Goal: Navigation & Orientation: Find specific page/section

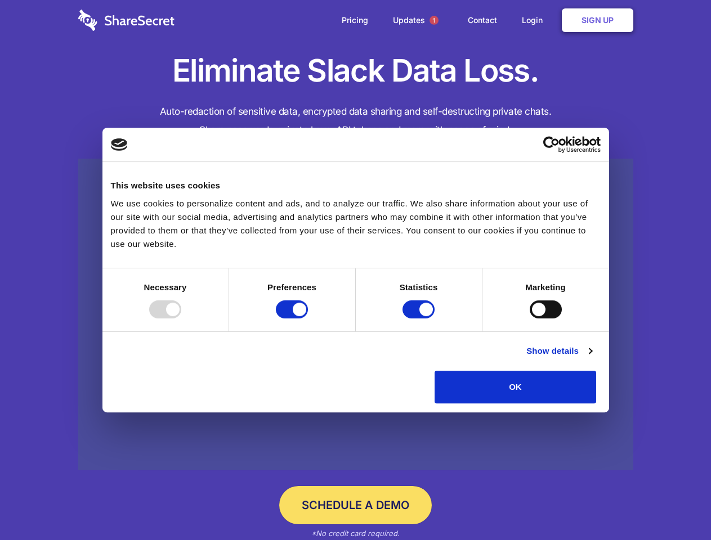
click at [181, 318] on div at bounding box center [165, 309] width 32 height 18
click at [308, 318] on input "Preferences" at bounding box center [292, 309] width 32 height 18
checkbox input "false"
click at [420, 318] on input "Statistics" at bounding box center [418, 309] width 32 height 18
checkbox input "false"
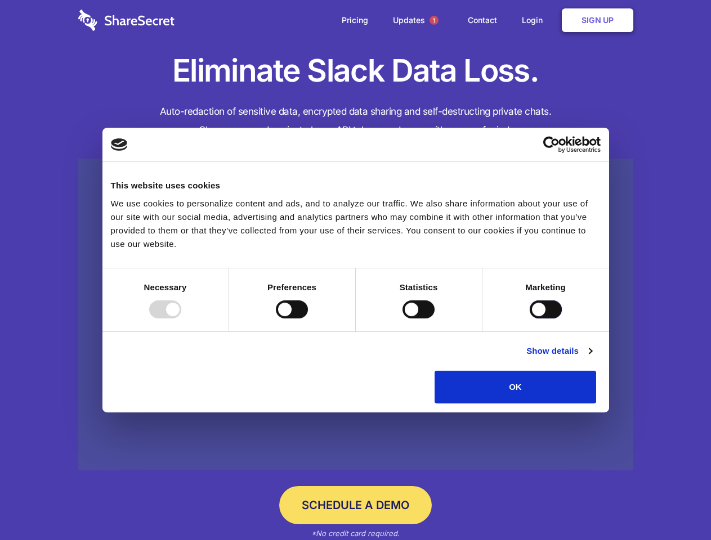
click at [529, 318] on input "Marketing" at bounding box center [545, 309] width 32 height 18
checkbox input "true"
click at [591, 358] on link "Show details" at bounding box center [558, 351] width 65 height 14
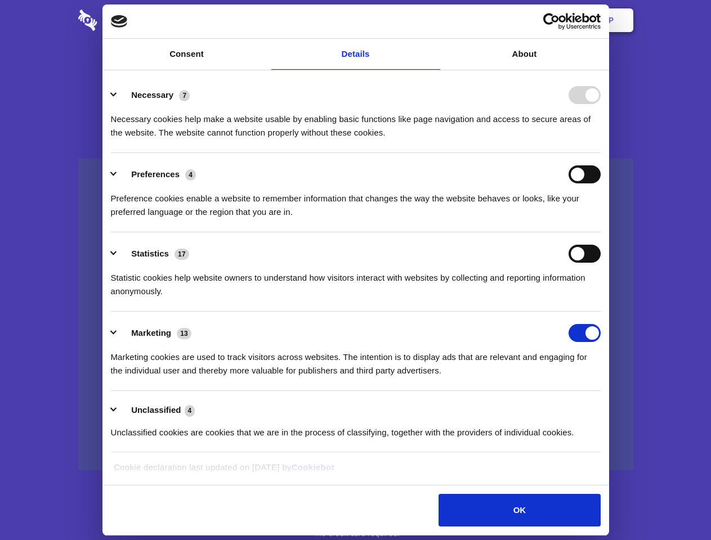
click at [600, 153] on li "Necessary 7 Necessary cookies help make a website usable by enabling basic func…" at bounding box center [355, 113] width 489 height 79
click at [433, 20] on span "1" at bounding box center [433, 20] width 9 height 9
